Goal: Transaction & Acquisition: Register for event/course

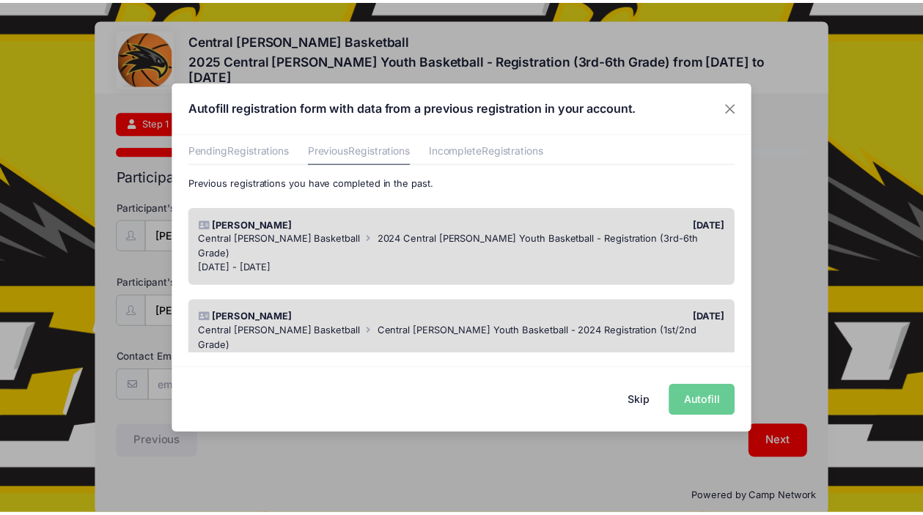
scroll to position [48, 0]
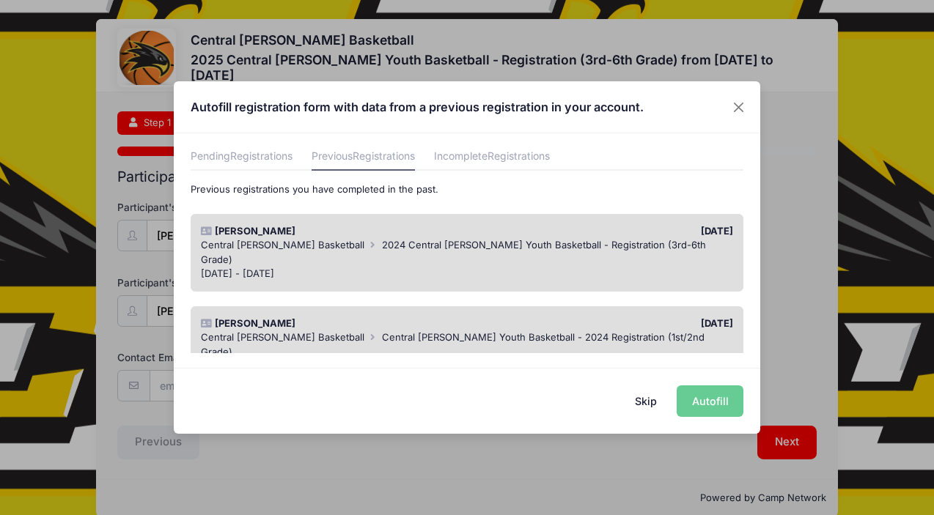
click at [543, 267] on div "[DATE] - [DATE]" at bounding box center [467, 274] width 533 height 15
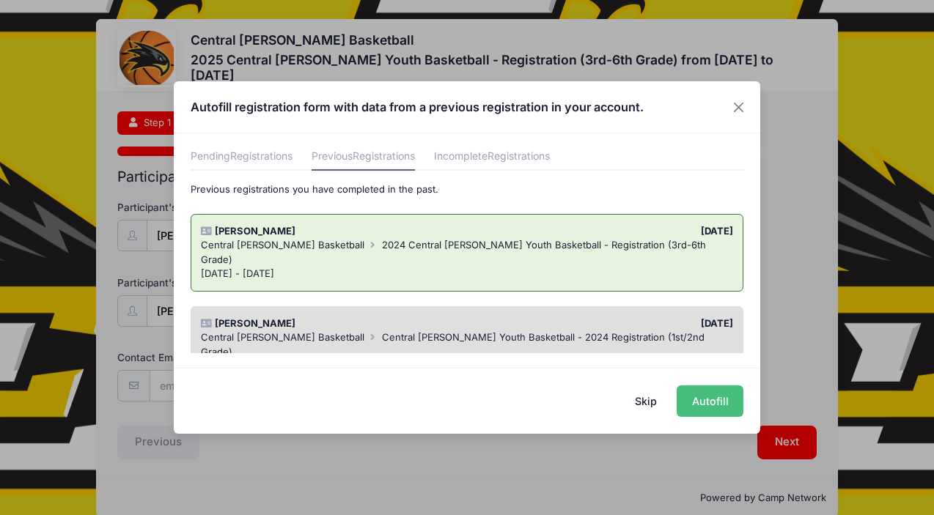
click at [721, 406] on button "Autofill" at bounding box center [710, 402] width 67 height 32
type input "[EMAIL_ADDRESS][PERSON_NAME][DOMAIN_NAME]"
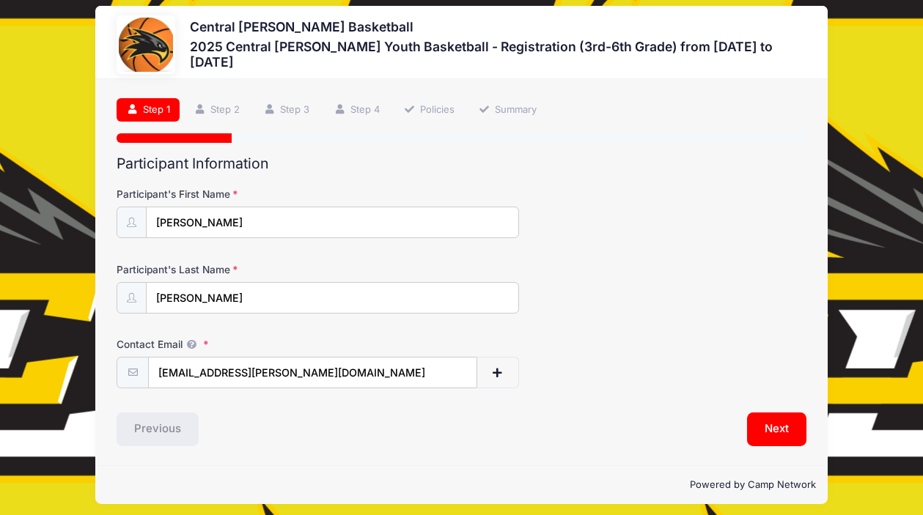
scroll to position [21, 0]
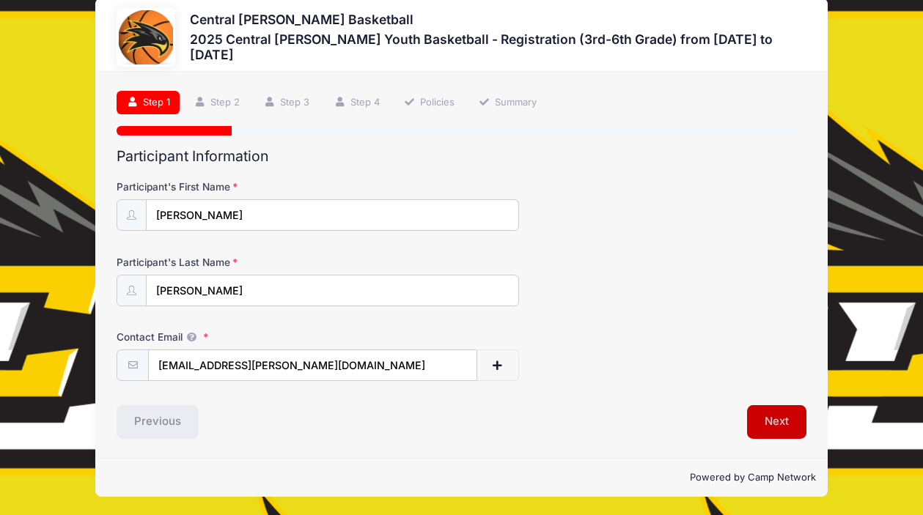
click at [787, 425] on button "Next" at bounding box center [776, 422] width 59 height 34
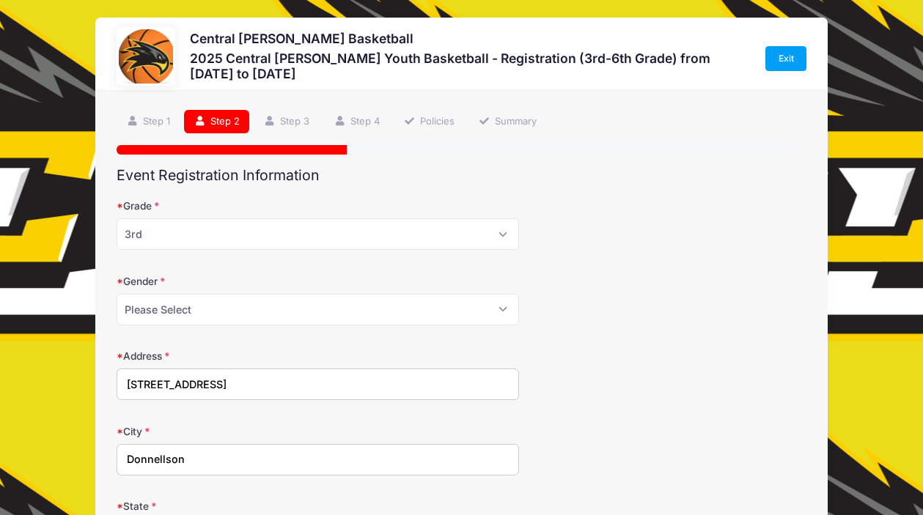
scroll to position [0, 0]
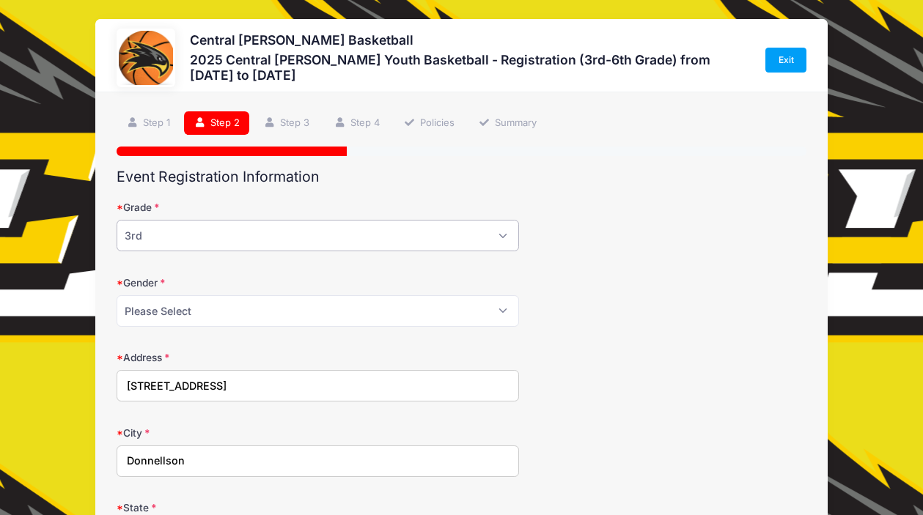
click at [476, 232] on select "Please Select 3rd 4th 5th 6th" at bounding box center [318, 236] width 403 height 32
select select "4th"
click at [117, 220] on select "Please Select 3rd 4th 5th 6th" at bounding box center [318, 236] width 403 height 32
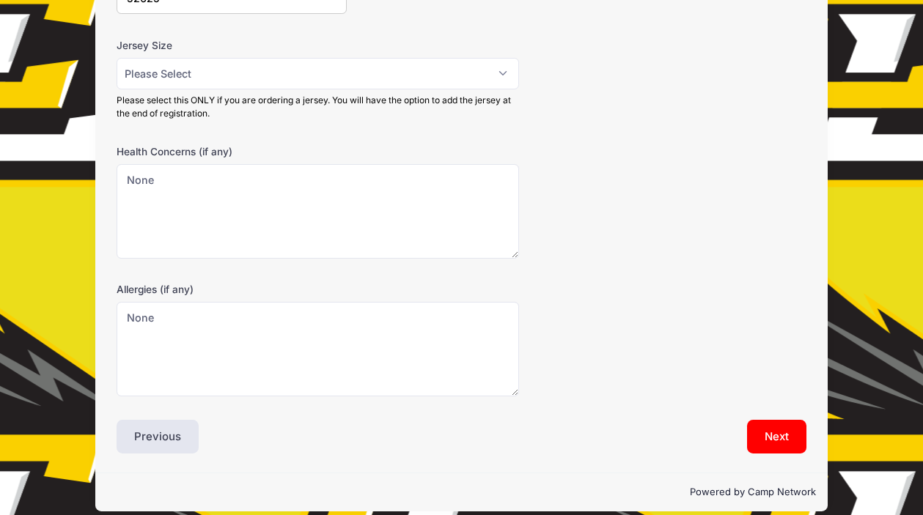
scroll to position [628, 0]
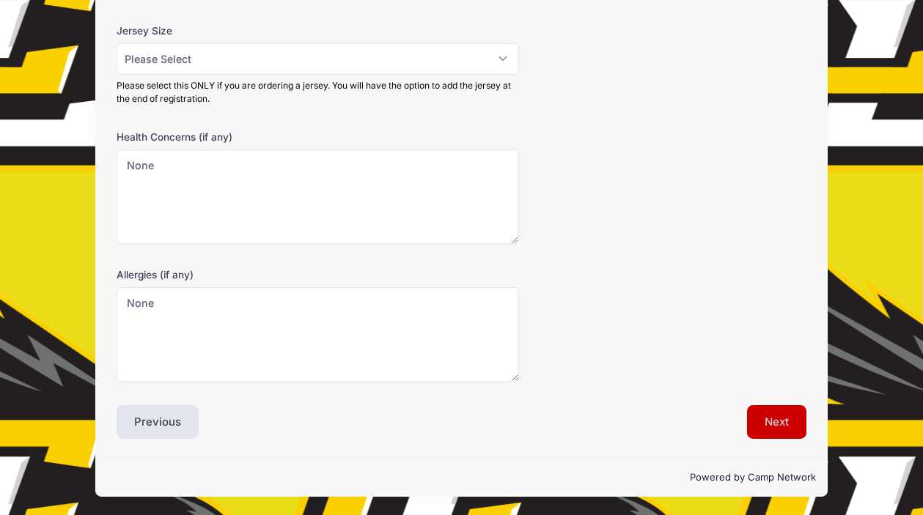
click at [771, 425] on button "Next" at bounding box center [776, 422] width 59 height 34
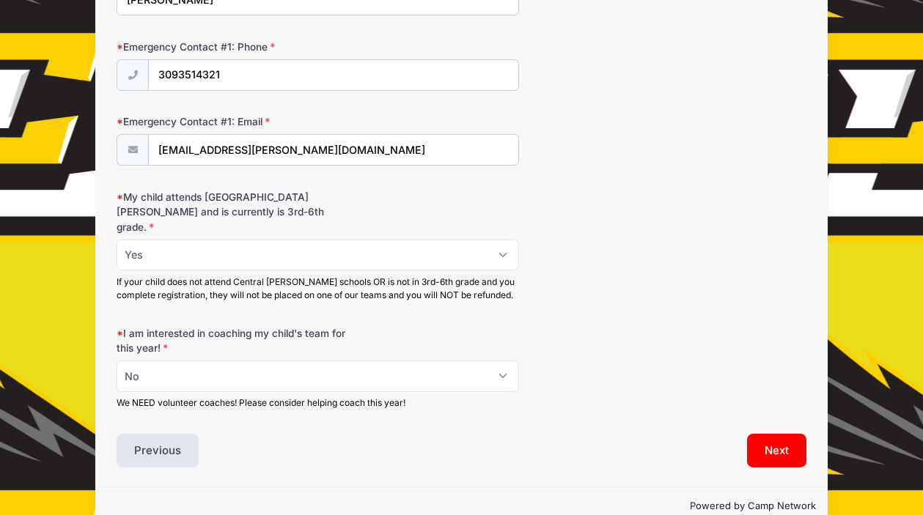
scroll to position [544, 0]
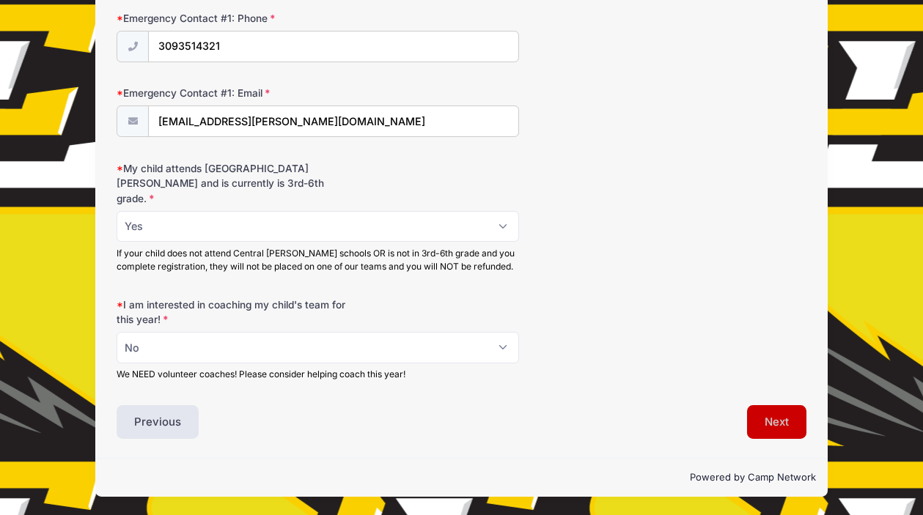
click at [776, 421] on button "Next" at bounding box center [776, 422] width 59 height 34
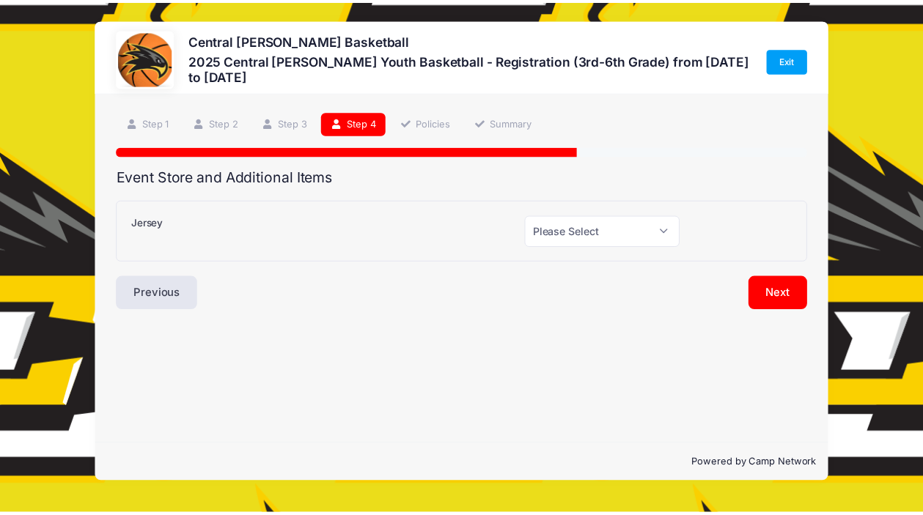
scroll to position [0, 0]
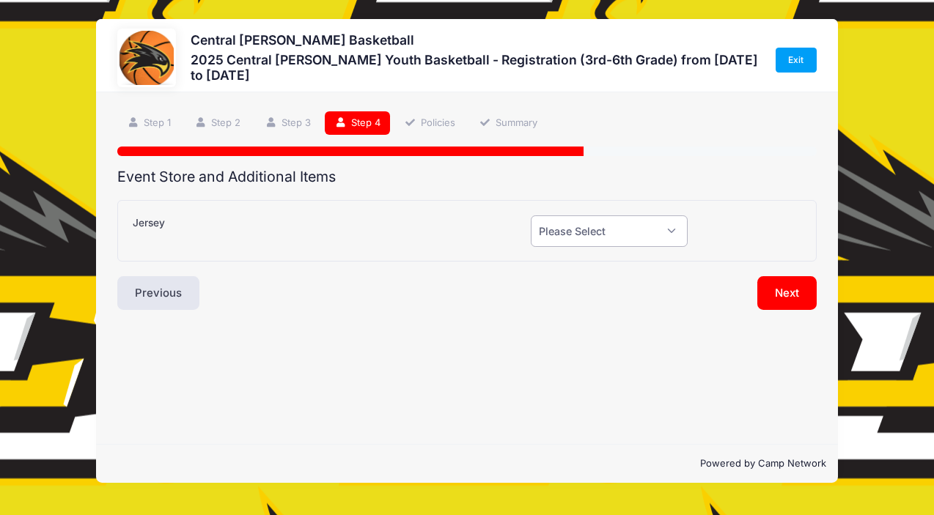
click at [620, 242] on select "Please Select Yes (+$20.00) No" at bounding box center [609, 232] width 156 height 32
select select "0"
click at [531, 216] on select "Please Select Yes (+$20.00) No" at bounding box center [609, 232] width 156 height 32
click at [785, 295] on button "Next" at bounding box center [786, 293] width 59 height 34
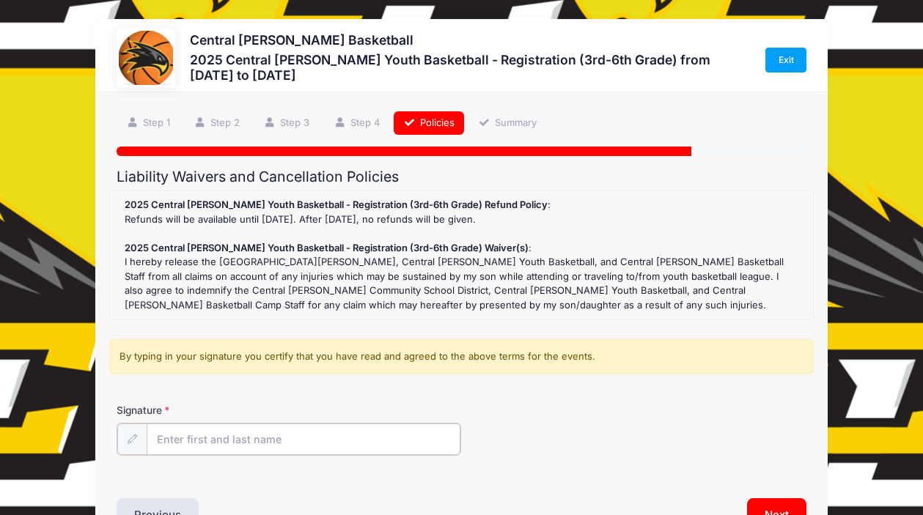
click at [291, 445] on input "Signature" at bounding box center [304, 440] width 314 height 32
type input "[PERSON_NAME]"
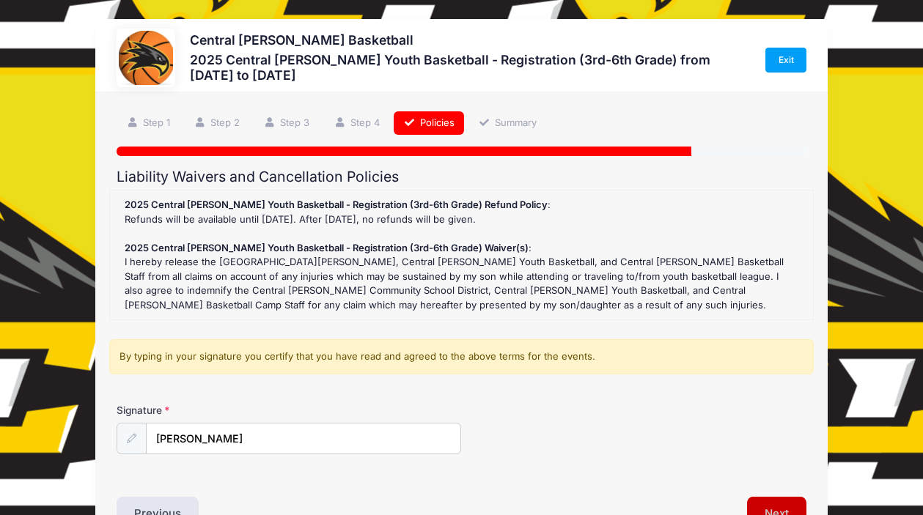
click at [785, 507] on button "Next" at bounding box center [776, 514] width 59 height 34
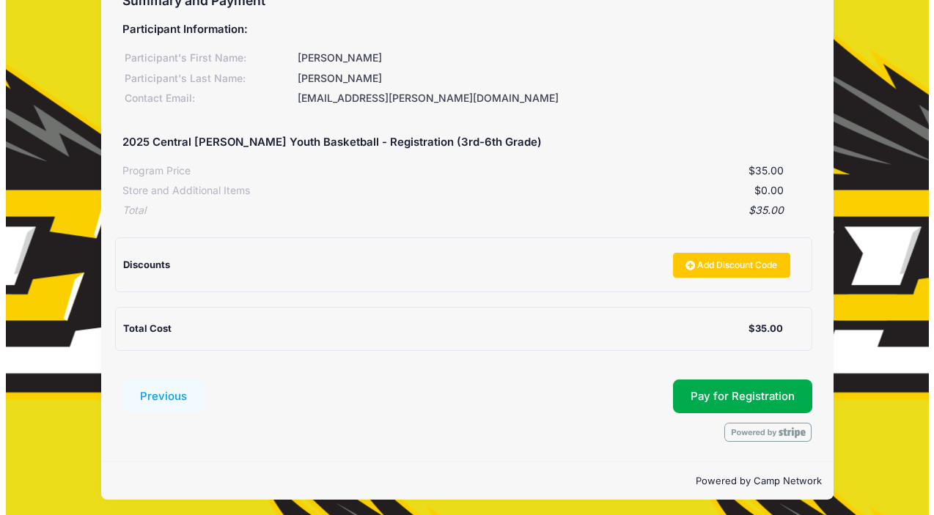
scroll to position [180, 0]
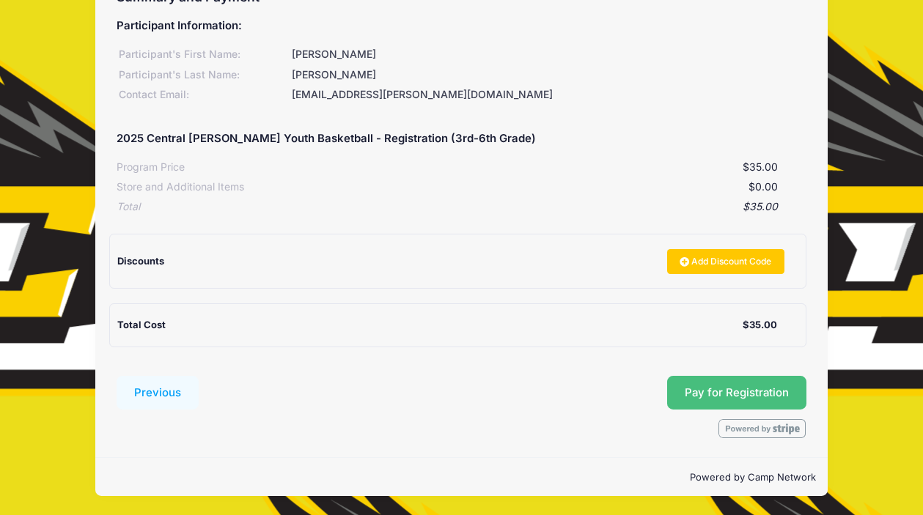
click at [751, 393] on button "Pay for Registration" at bounding box center [736, 393] width 139 height 34
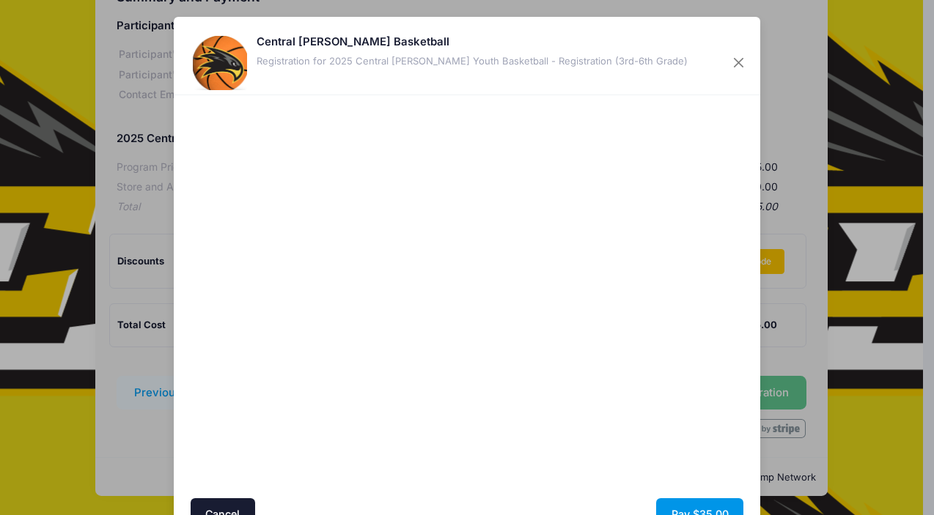
click at [684, 504] on button "Pay $35.00" at bounding box center [699, 515] width 87 height 32
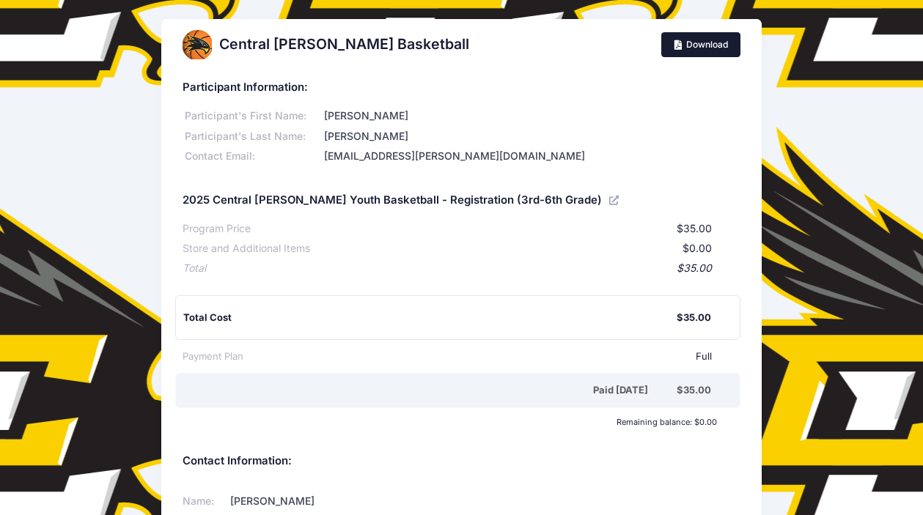
click at [717, 48] on link "Download" at bounding box center [700, 44] width 79 height 25
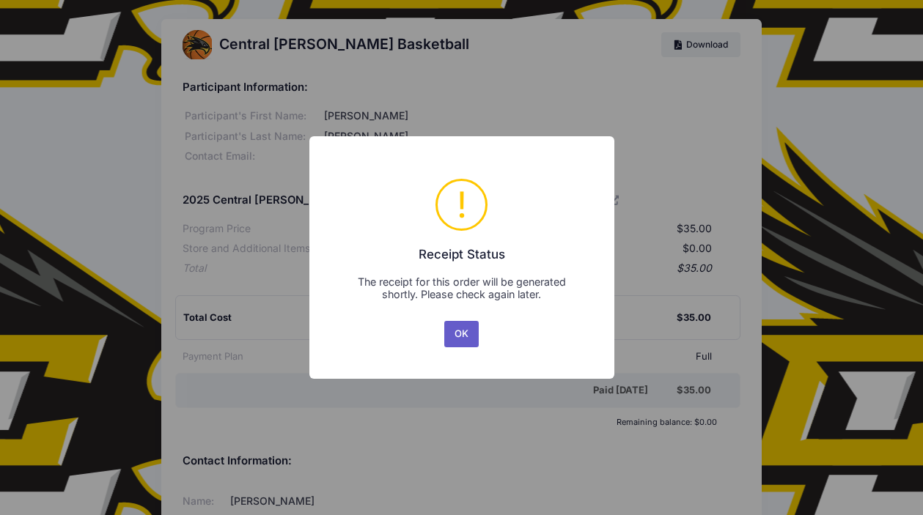
click at [473, 339] on button "OK" at bounding box center [461, 334] width 35 height 26
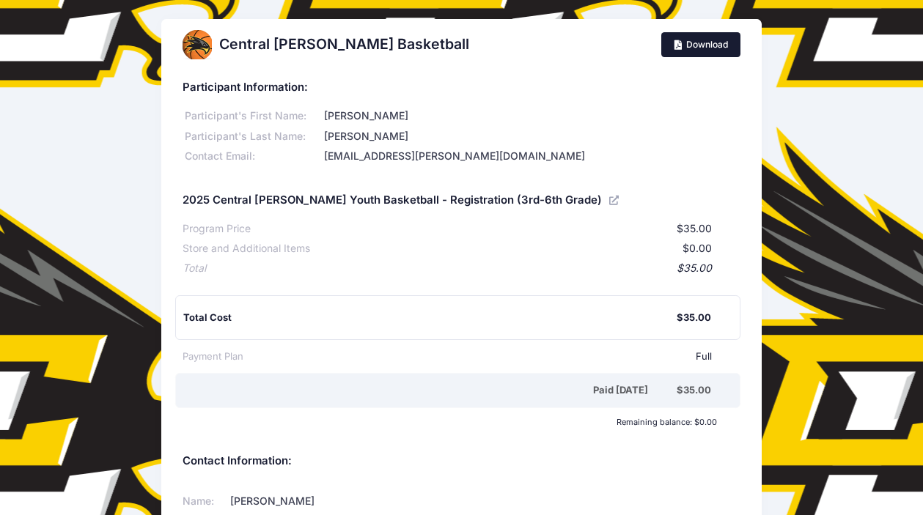
click at [702, 50] on link "Download" at bounding box center [700, 44] width 79 height 25
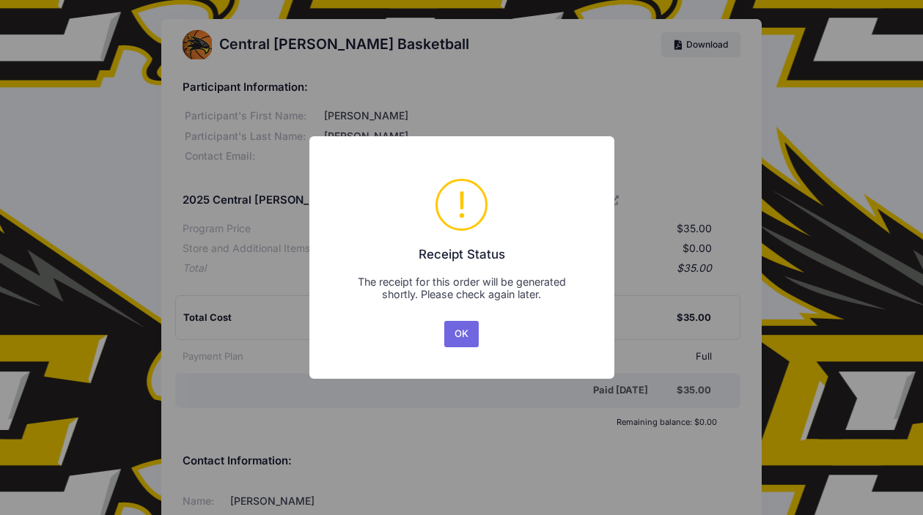
click at [474, 350] on div "OK No Cancel" at bounding box center [461, 334] width 41 height 32
click at [469, 337] on button "OK" at bounding box center [461, 334] width 35 height 26
